Goal: Task Accomplishment & Management: Manage account settings

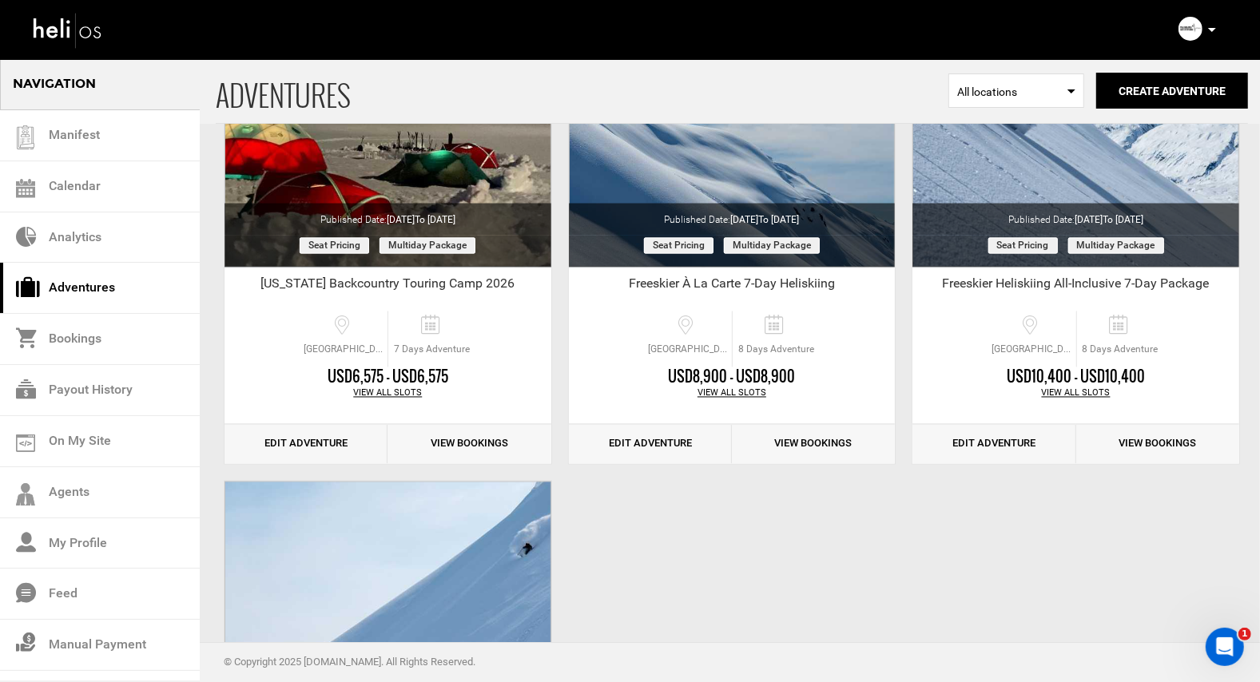
scroll to position [2178, 0]
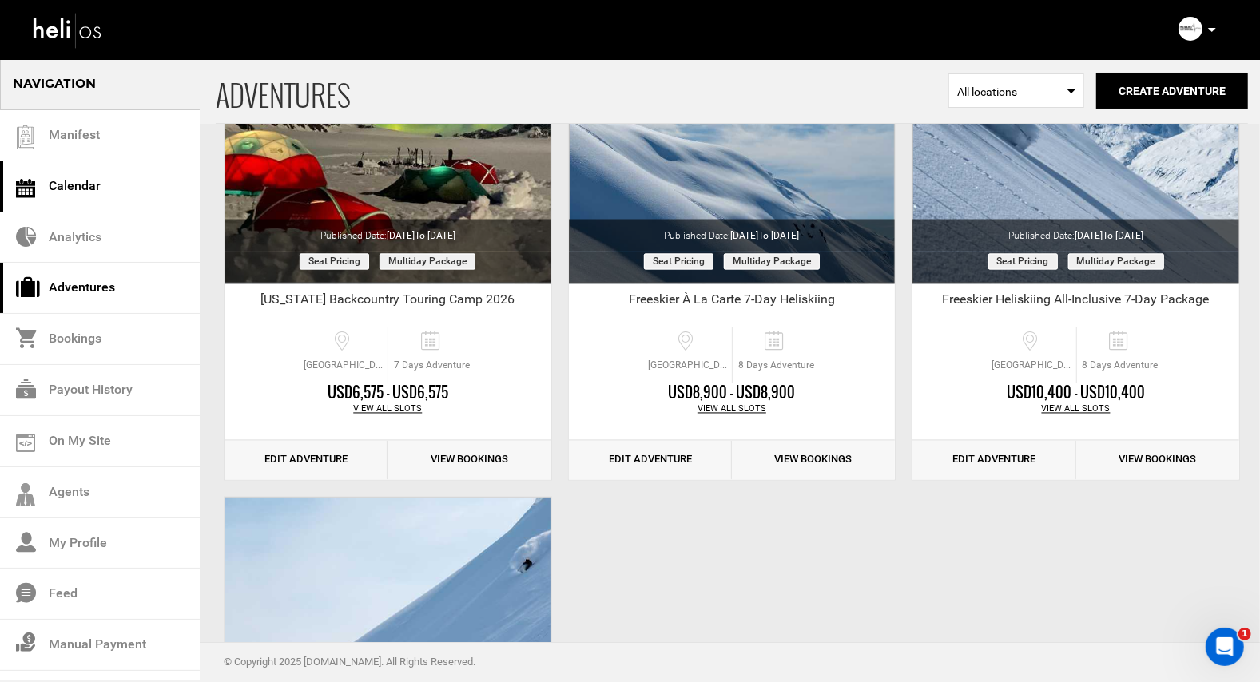
click at [75, 185] on link "Calendar" at bounding box center [100, 186] width 200 height 51
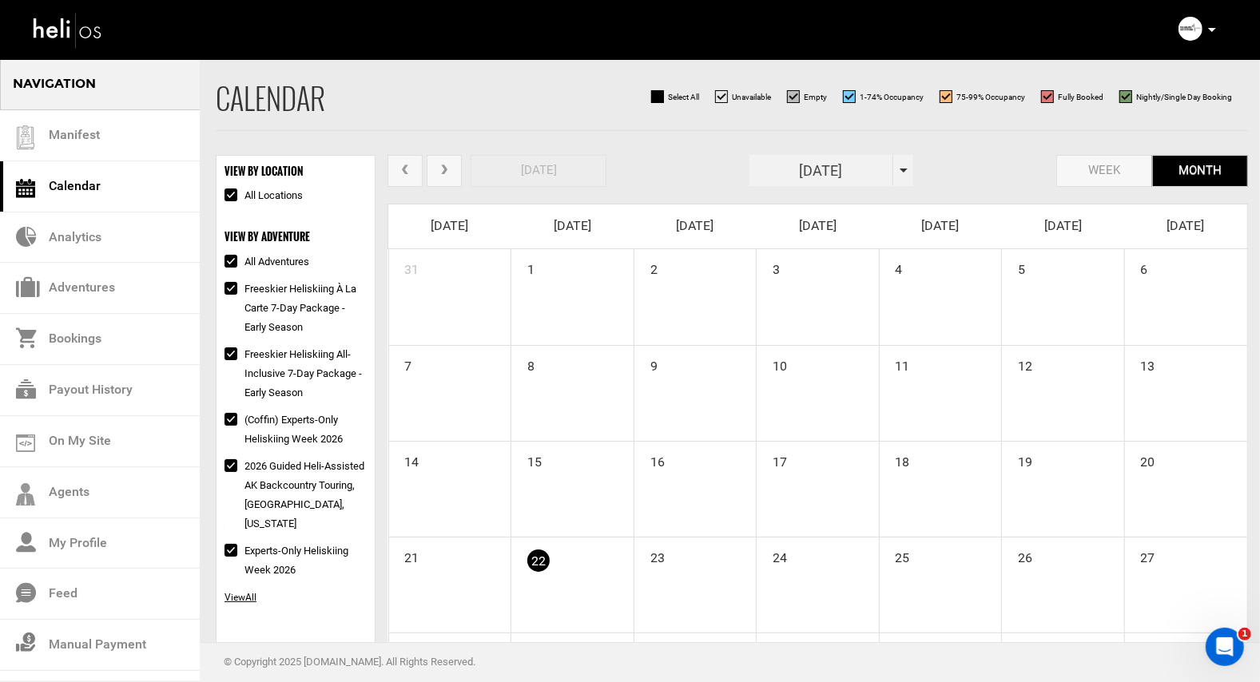
click at [230, 261] on input "All Adventures" at bounding box center [230, 262] width 10 height 19
checkbox input "false"
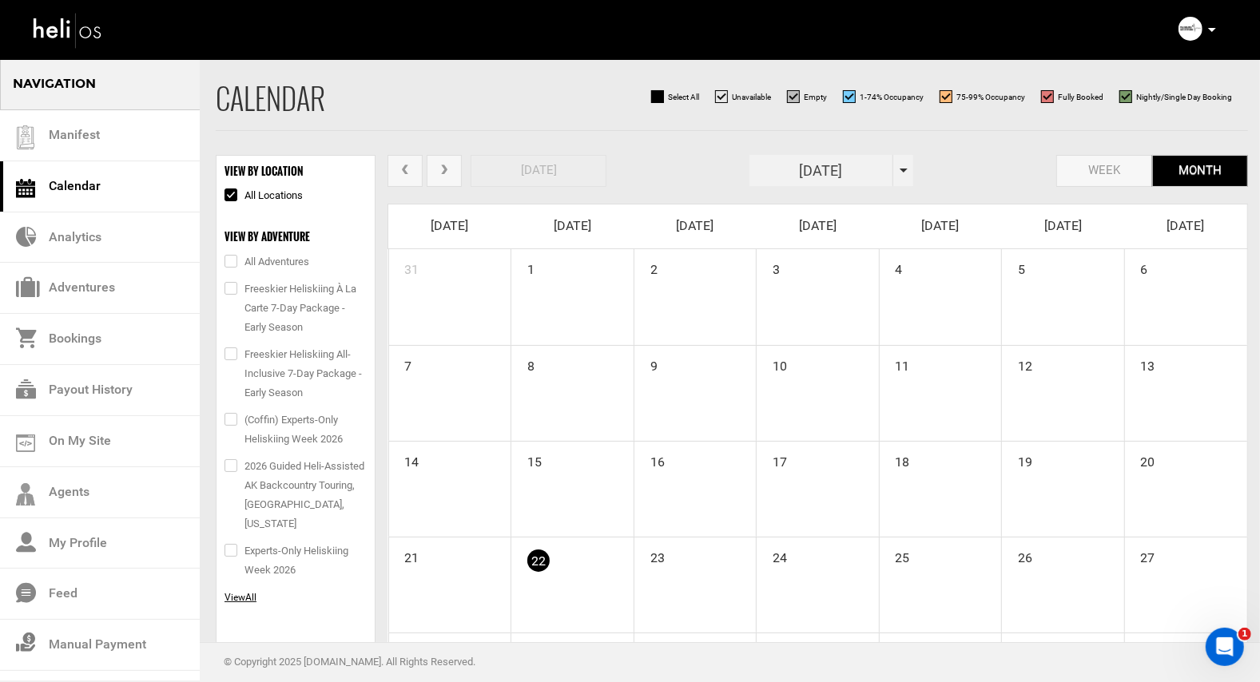
checkbox input "false"
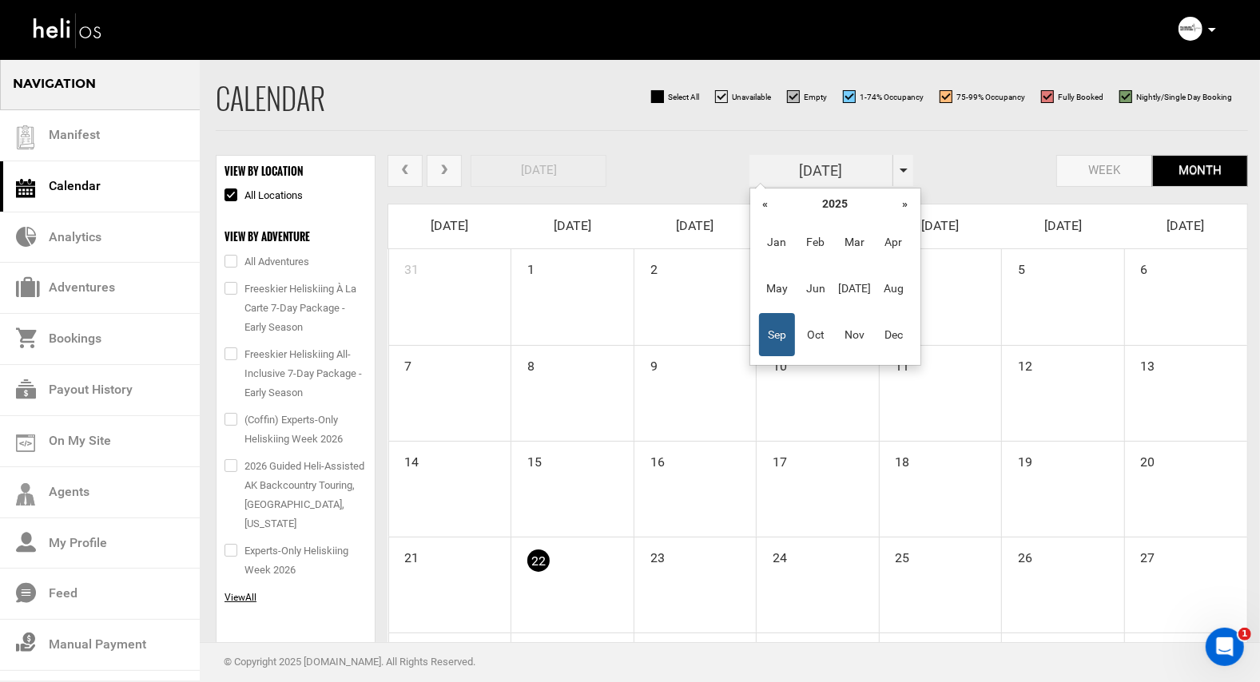
click at [851, 168] on input "[DATE]" at bounding box center [822, 170] width 144 height 31
click at [898, 201] on th "»" at bounding box center [905, 204] width 24 height 24
click at [848, 245] on span "Mar" at bounding box center [855, 242] width 36 height 43
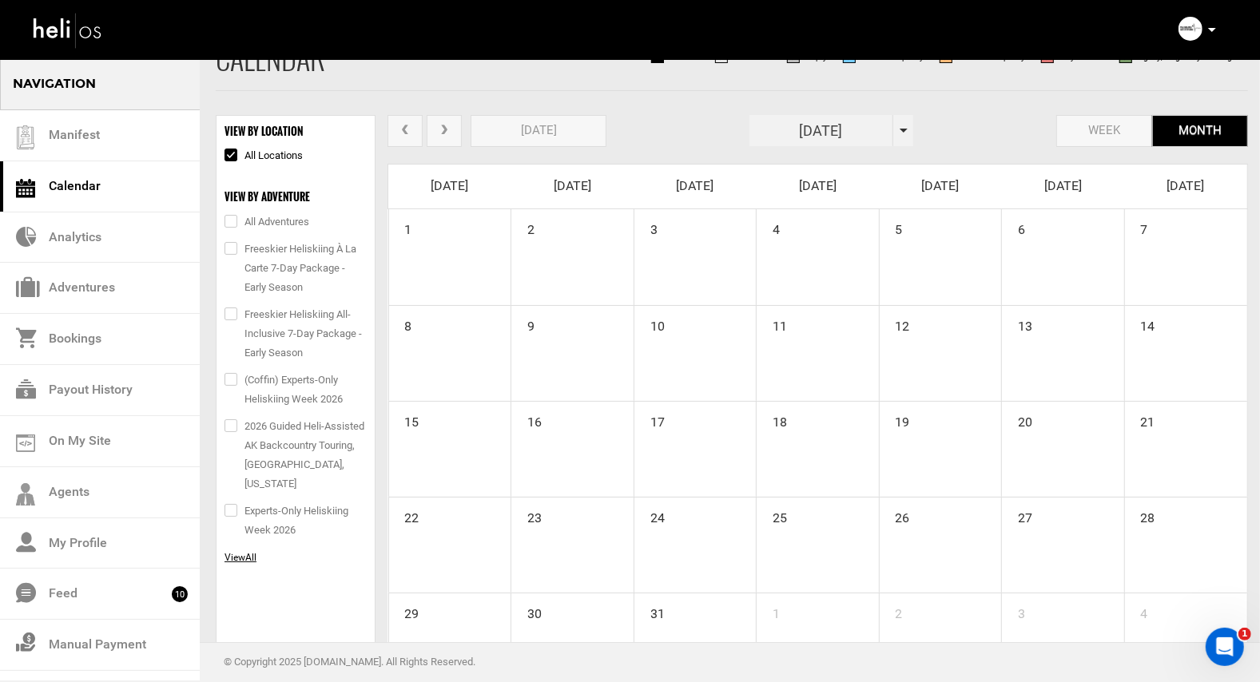
scroll to position [40, 0]
click at [234, 552] on span "View" at bounding box center [235, 557] width 21 height 11
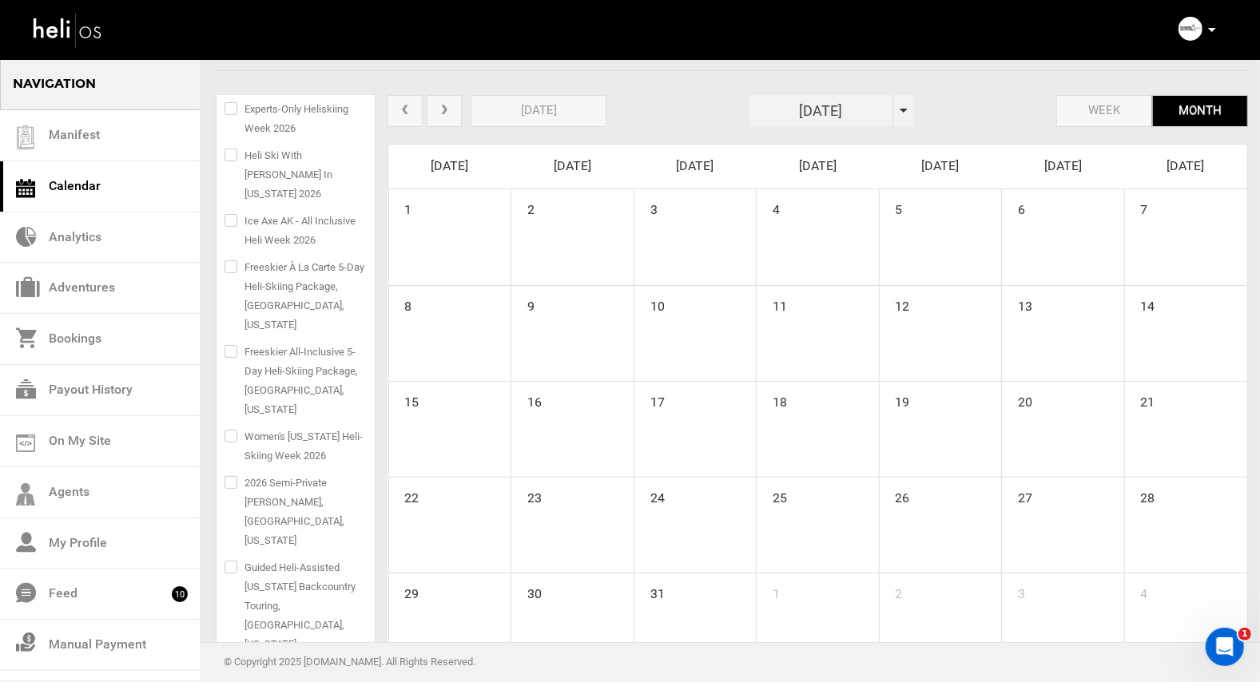
scroll to position [117, 0]
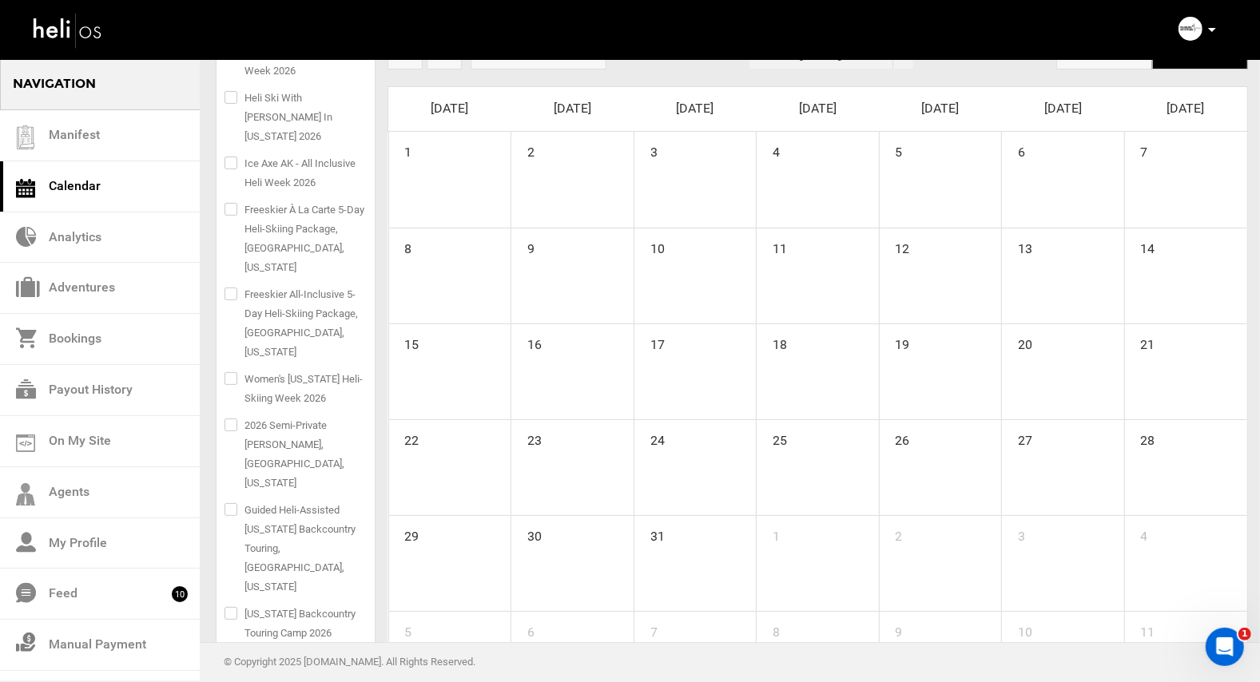
checkbox input "true"
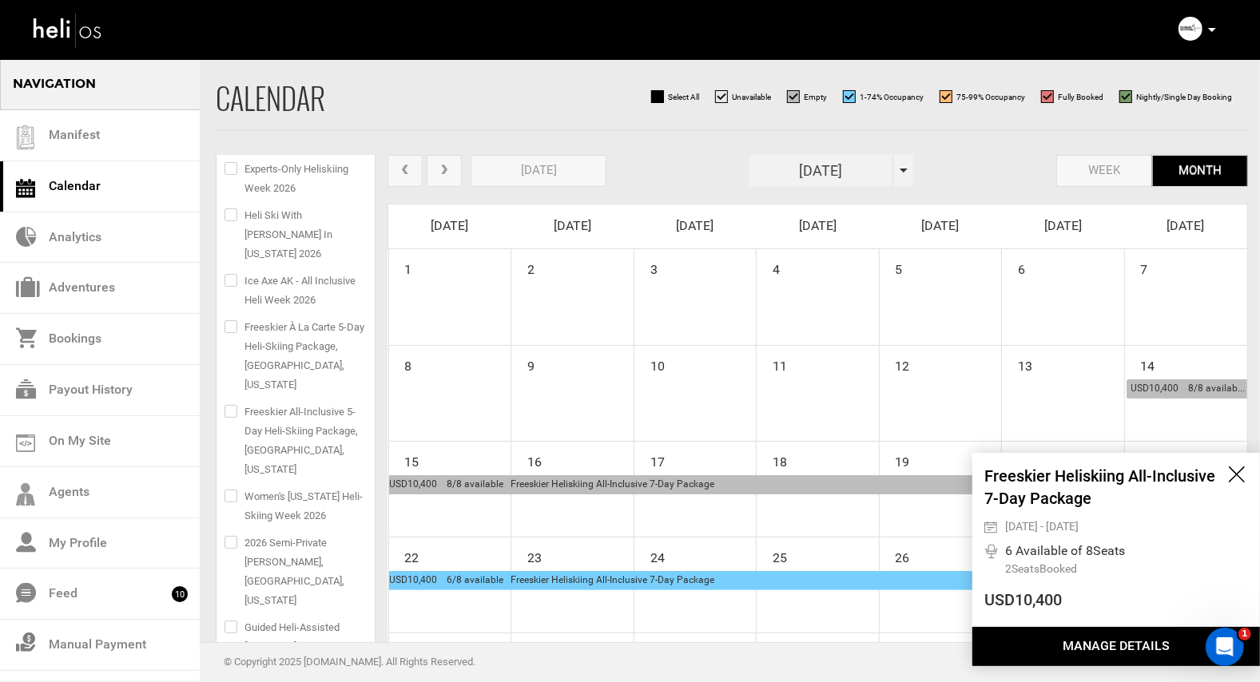
click at [1109, 646] on button "Manage Details" at bounding box center [1116, 646] width 288 height 39
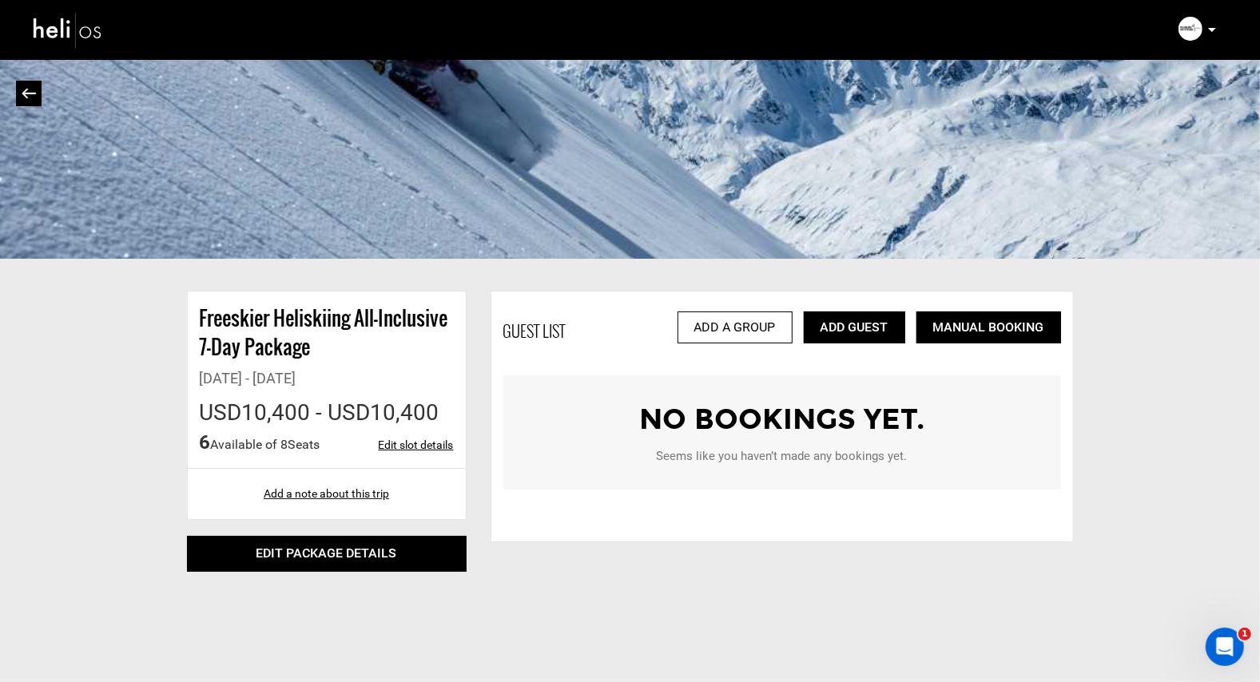
click at [853, 326] on link "Add Guest" at bounding box center [854, 328] width 101 height 32
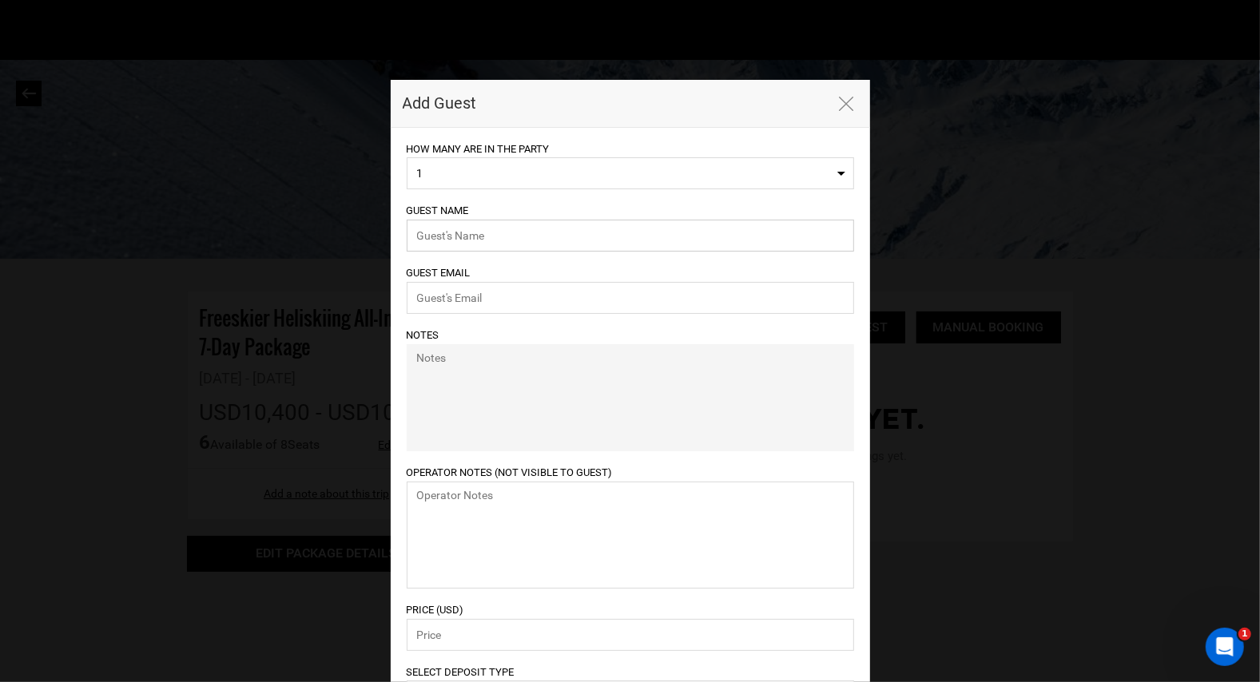
click at [516, 242] on input "text" at bounding box center [630, 236] width 447 height 32
type input "[PERSON_NAME]"
type input "R"
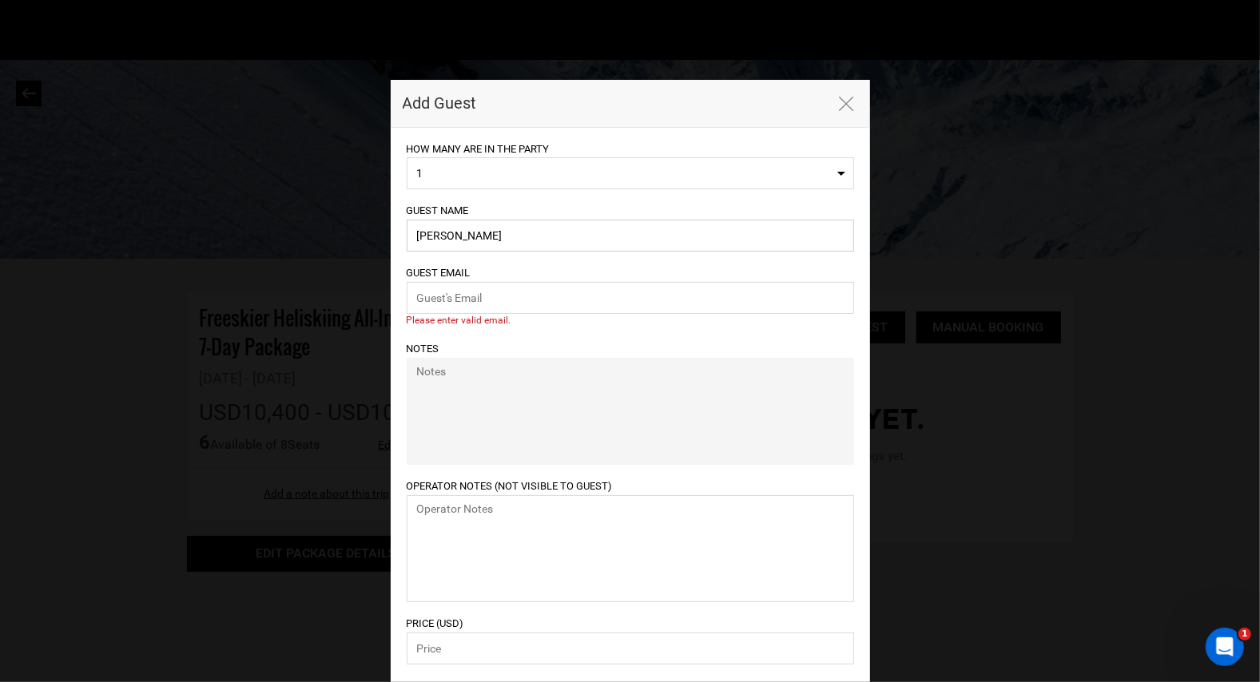
click at [496, 233] on input "[PERSON_NAME]" at bounding box center [630, 236] width 447 height 32
type input "[PERSON_NAME]"
click at [489, 298] on input "email" at bounding box center [630, 298] width 447 height 32
paste input "[EMAIL_ADDRESS][DOMAIN_NAME]"
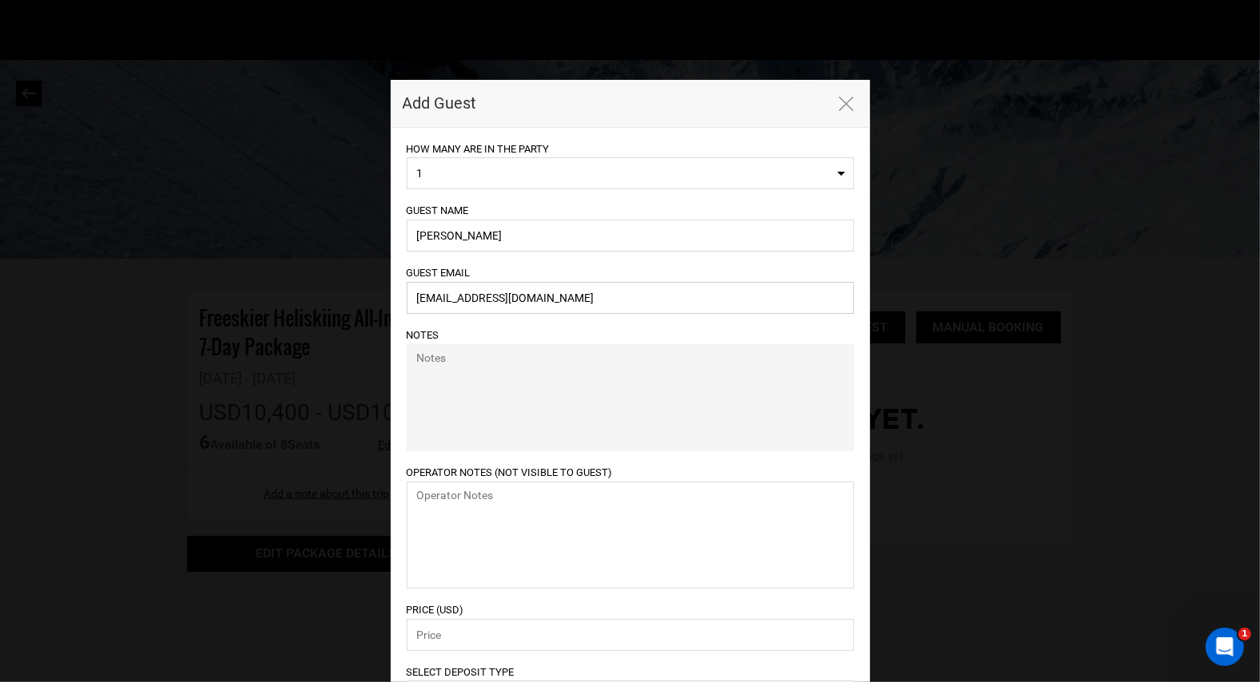
scroll to position [117, 0]
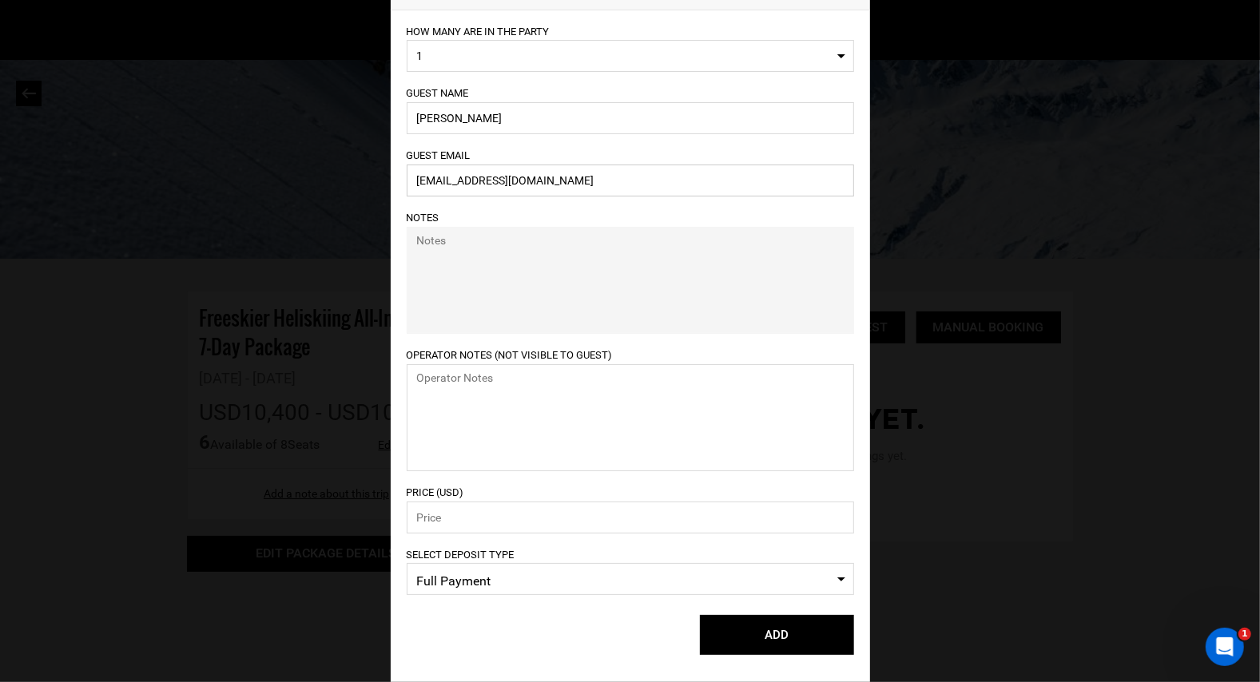
type input "[EMAIL_ADDRESS][DOMAIN_NAME]"
click at [470, 515] on input "number" at bounding box center [630, 518] width 447 height 32
click at [477, 580] on span "Full Payment" at bounding box center [630, 582] width 427 height 24
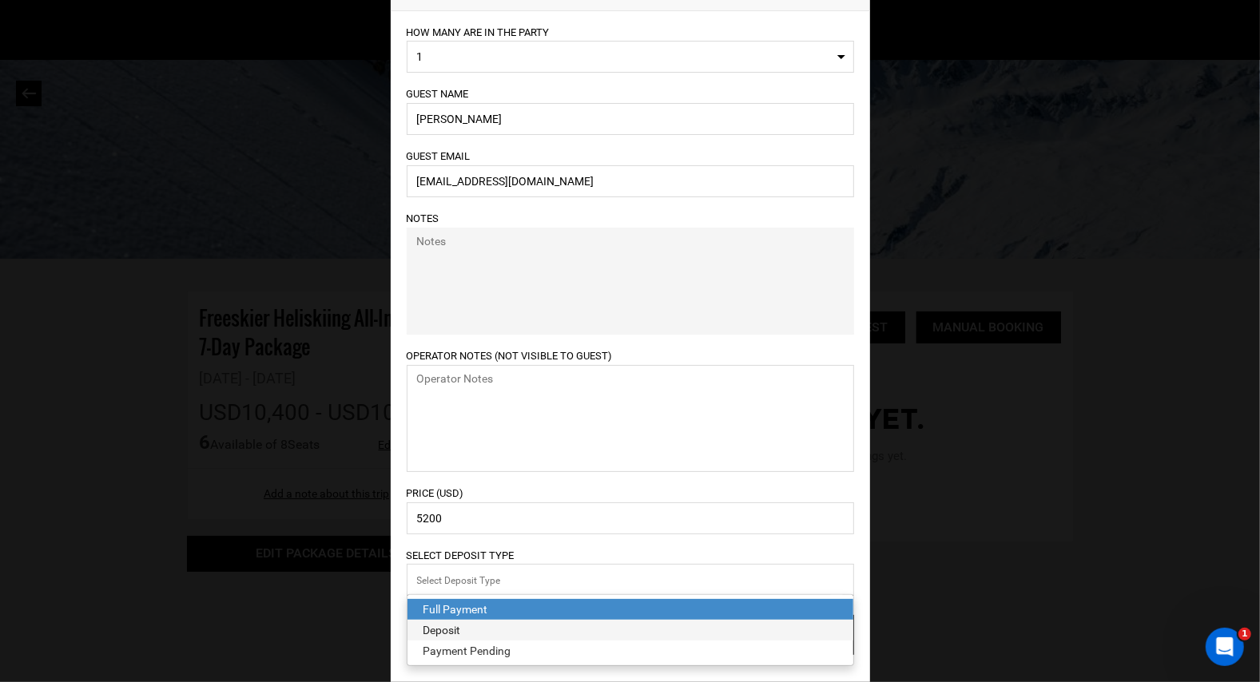
click at [447, 627] on div "Deposit" at bounding box center [631, 630] width 414 height 16
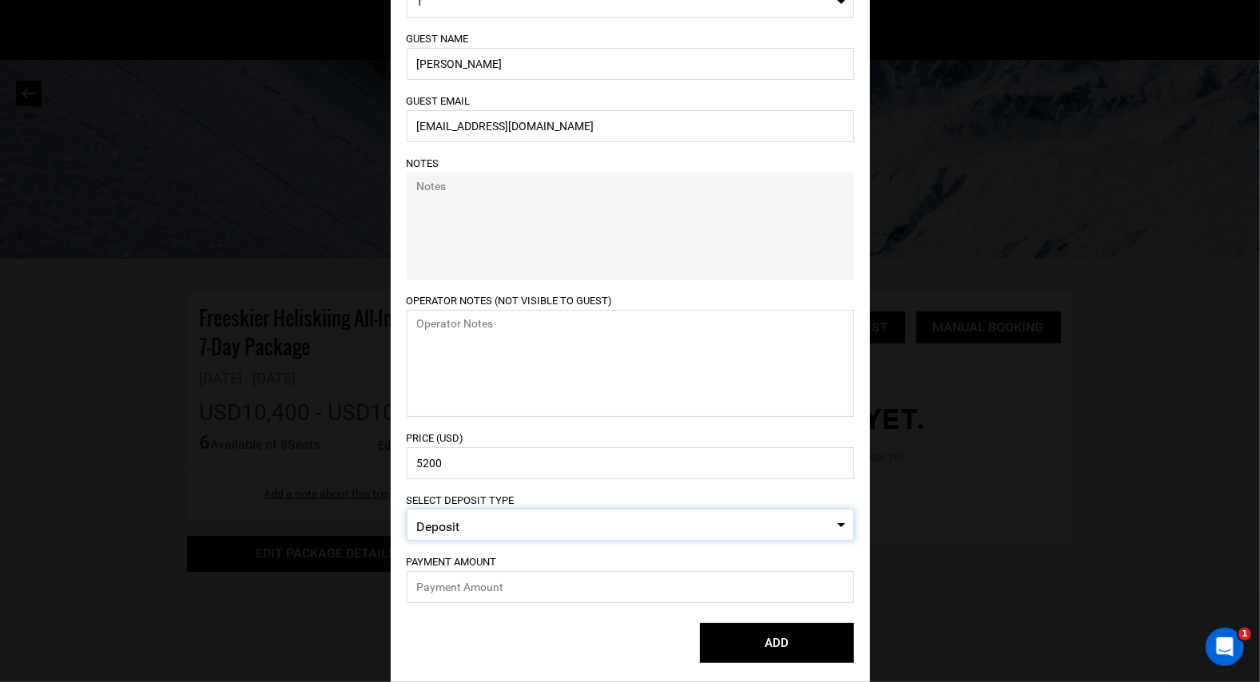
scroll to position [180, 0]
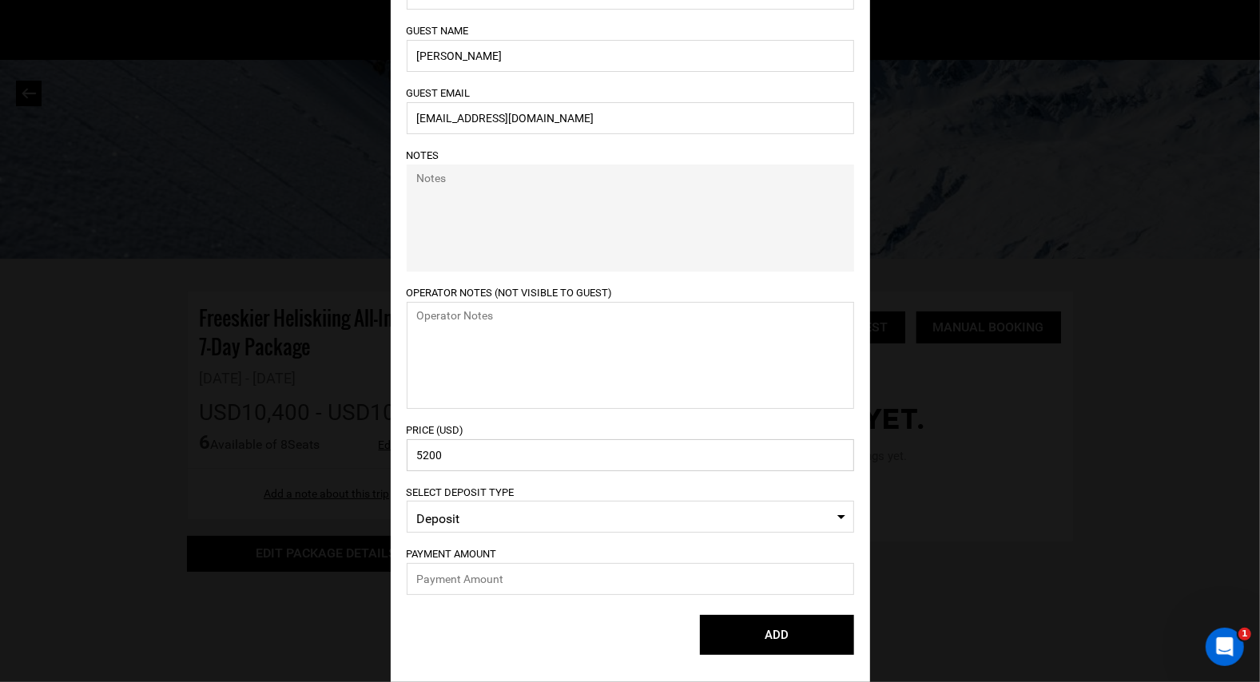
drag, startPoint x: 458, startPoint y: 451, endPoint x: 393, endPoint y: 453, distance: 64.7
click at [393, 453] on div "HOW MANY ARE IN THE PARTY 1 0 1 2 3 4 5 6 0 1 2 3 4 5 Notes" at bounding box center [630, 316] width 479 height 736
type input "10400"
click at [471, 584] on input "text" at bounding box center [630, 579] width 447 height 32
type input "5200"
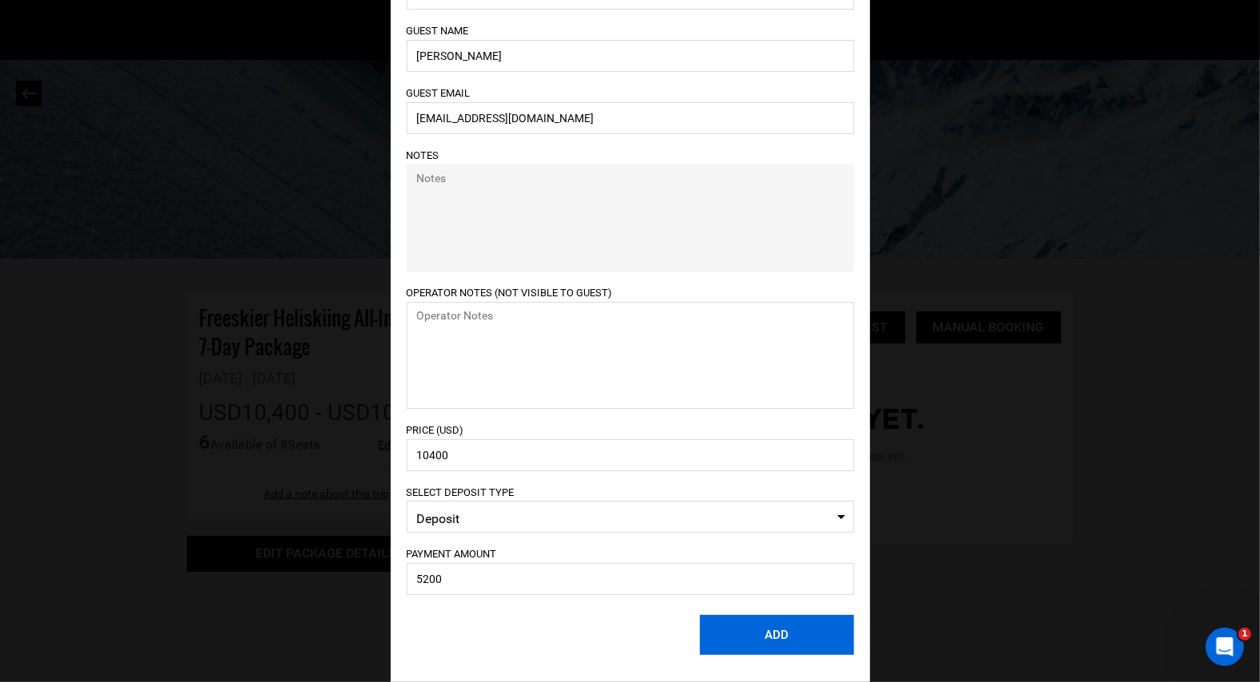
click at [776, 637] on button "ADD" at bounding box center [777, 635] width 154 height 40
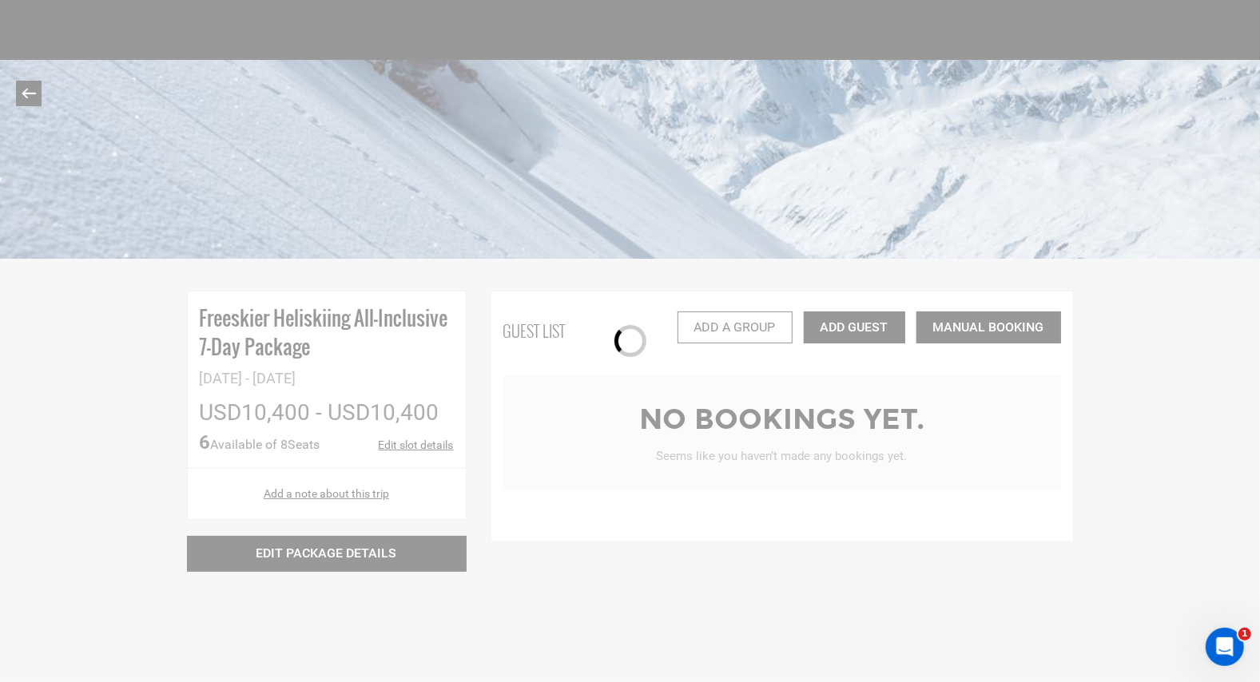
scroll to position [117, 0]
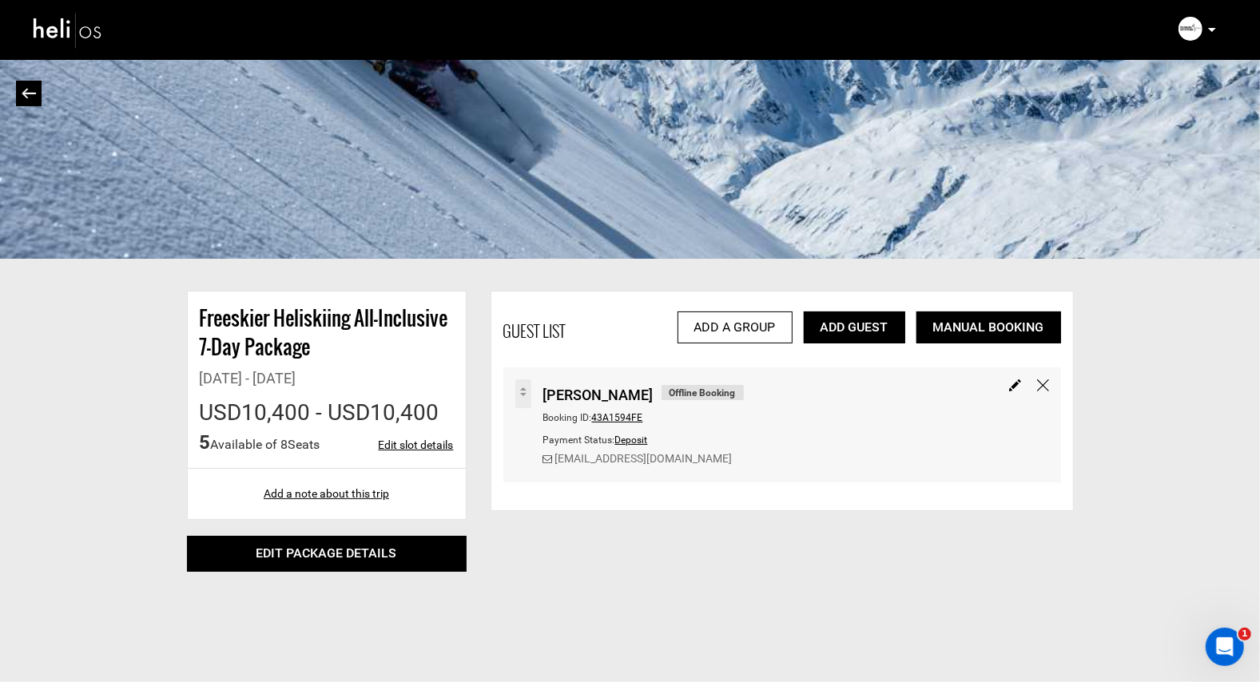
click at [50, 32] on img at bounding box center [68, 30] width 72 height 42
